Goal: Task Accomplishment & Management: Use online tool/utility

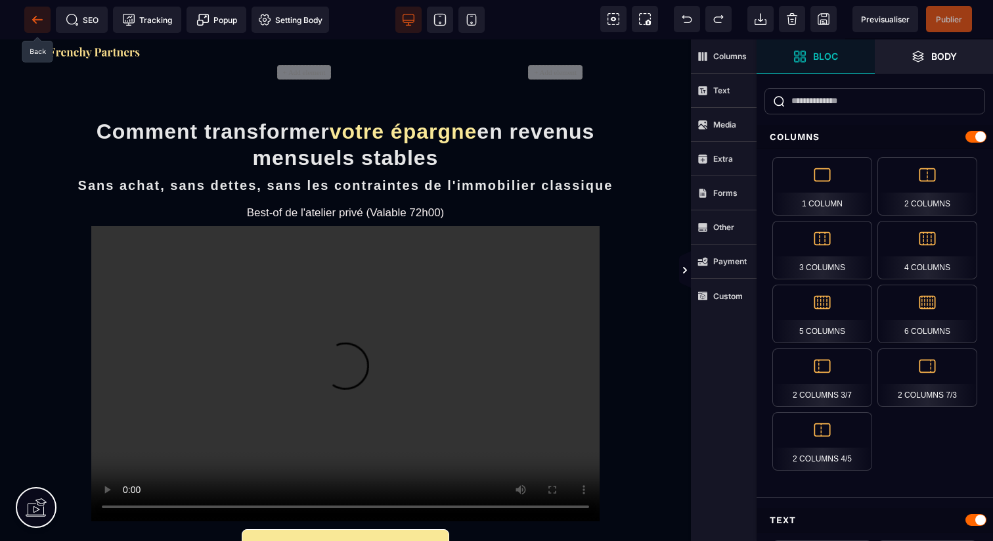
click at [42, 15] on icon at bounding box center [37, 19] width 13 height 13
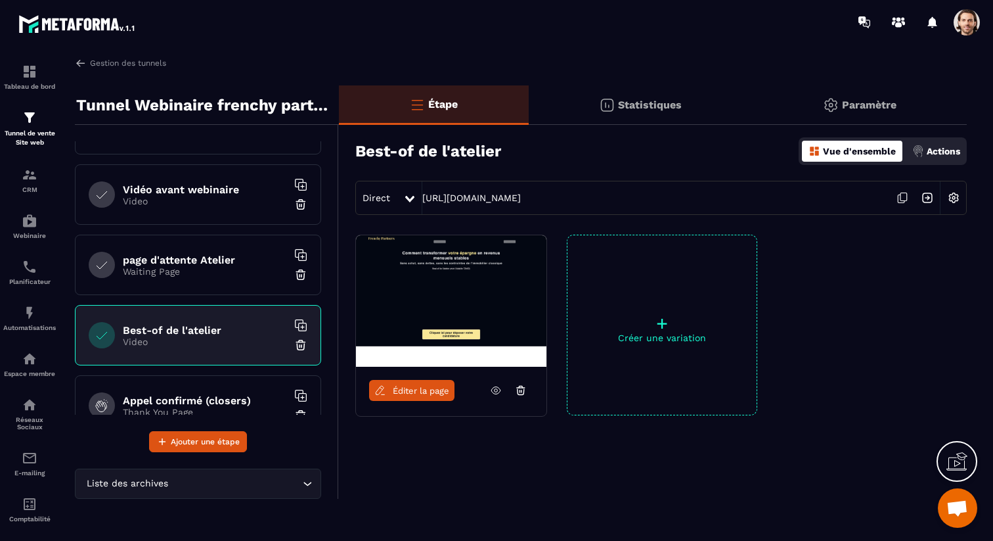
scroll to position [114, 0]
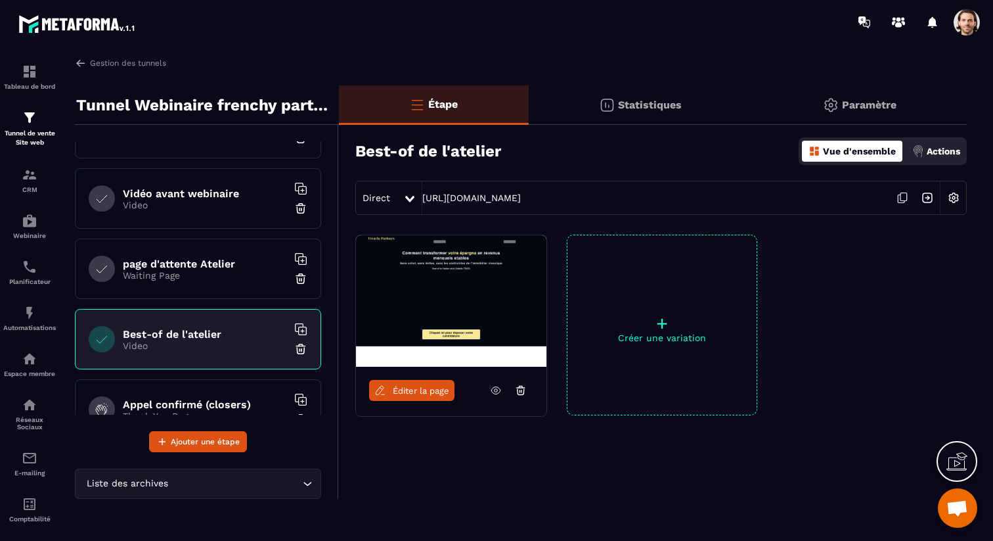
click at [211, 277] on p "Waiting Page" at bounding box center [205, 275] width 164 height 11
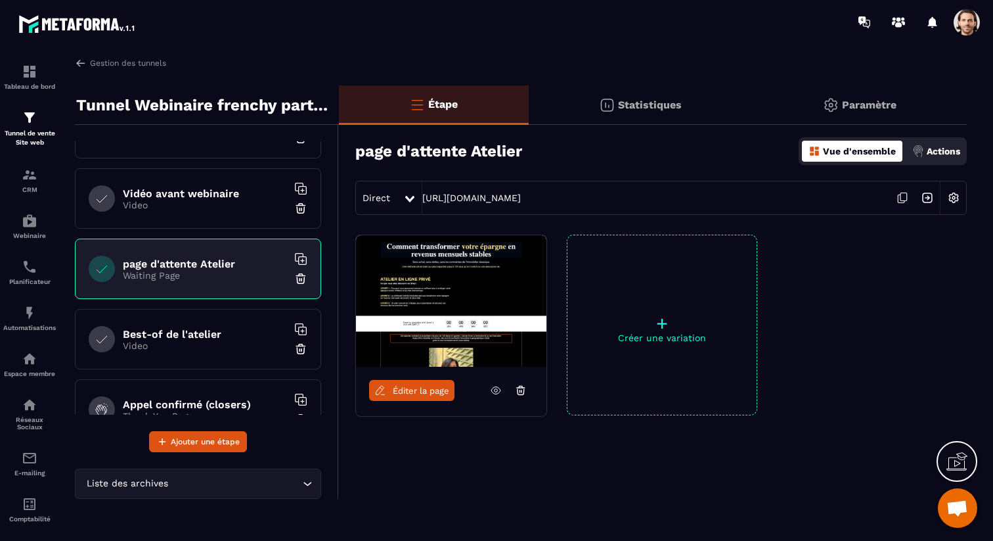
click at [493, 392] on icon at bounding box center [496, 390] width 12 height 12
click at [427, 393] on span "Éditer la page" at bounding box center [421, 391] width 56 height 10
